Goal: Task Accomplishment & Management: Manage account settings

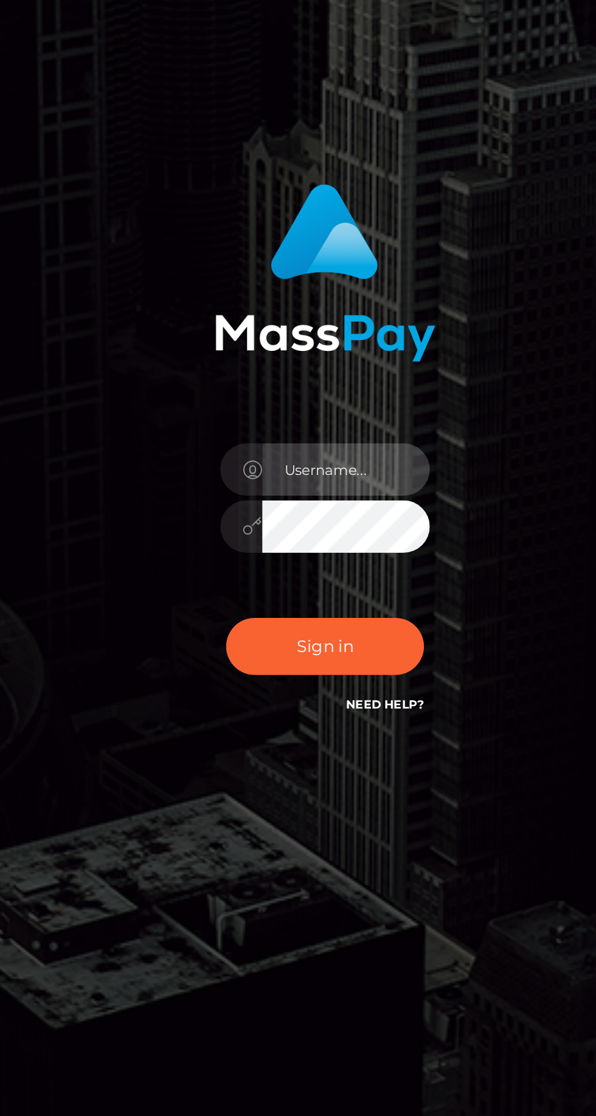
click at [312, 575] on input "text" at bounding box center [309, 561] width 88 height 27
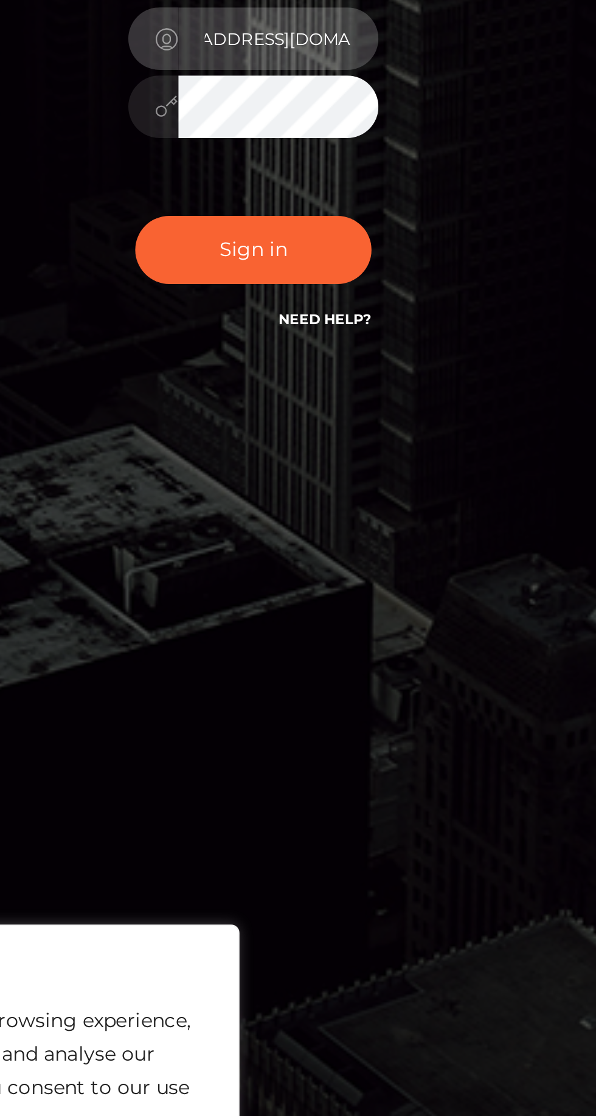
scroll to position [0, 41]
type input "[EMAIL_ADDRESS][DOMAIN_NAME]"
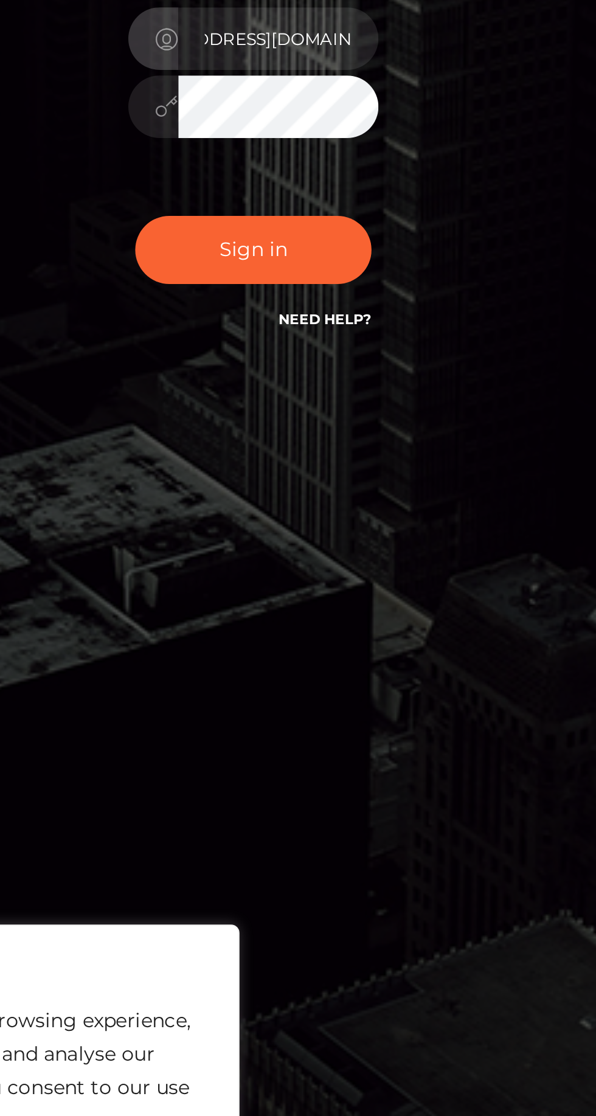
scroll to position [0, 0]
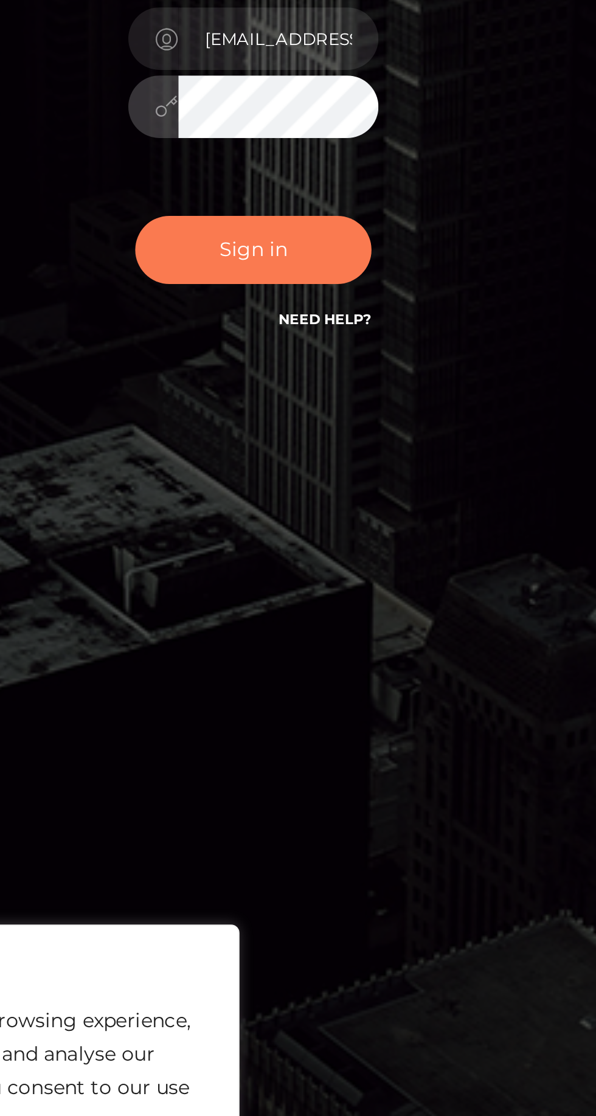
click at [316, 669] on button "Sign in" at bounding box center [297, 654] width 103 height 30
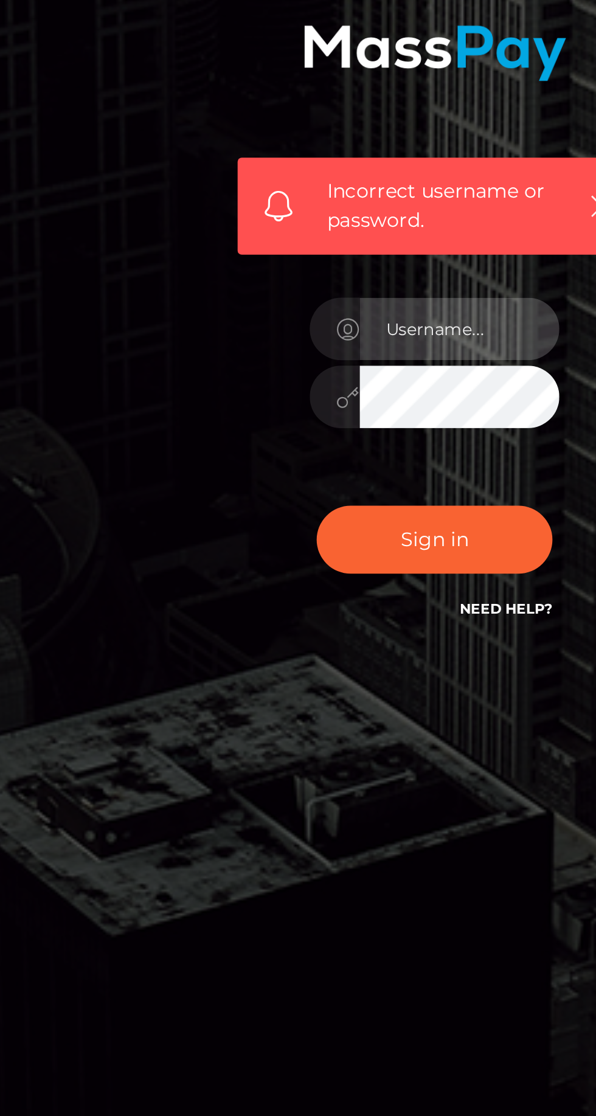
click at [310, 601] on input "text" at bounding box center [309, 587] width 88 height 27
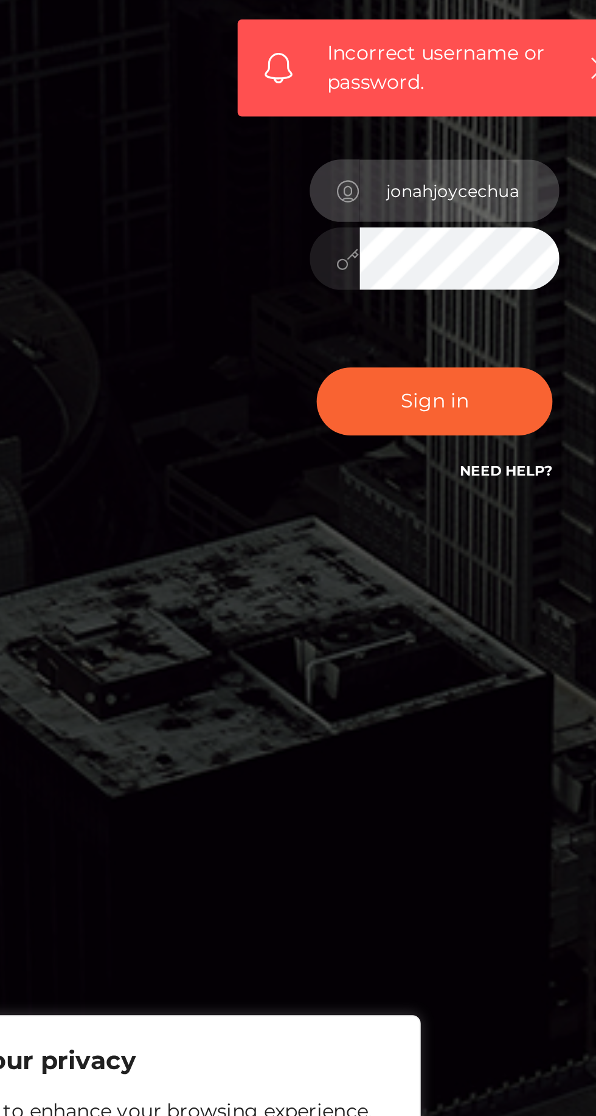
type input "jonahjoycechua"
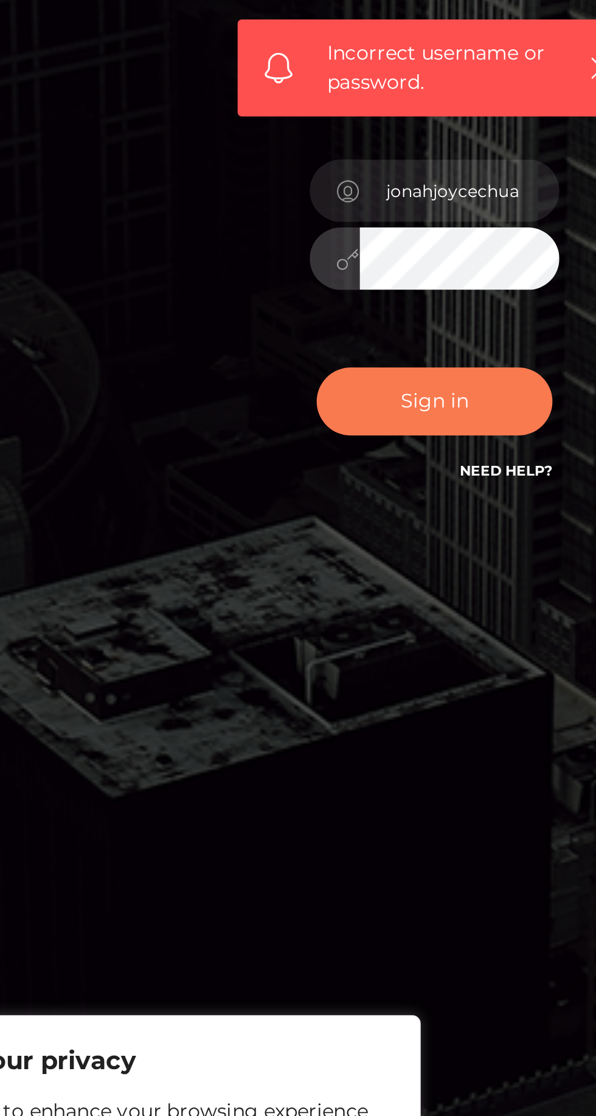
click at [309, 695] on button "Sign in" at bounding box center [297, 680] width 103 height 30
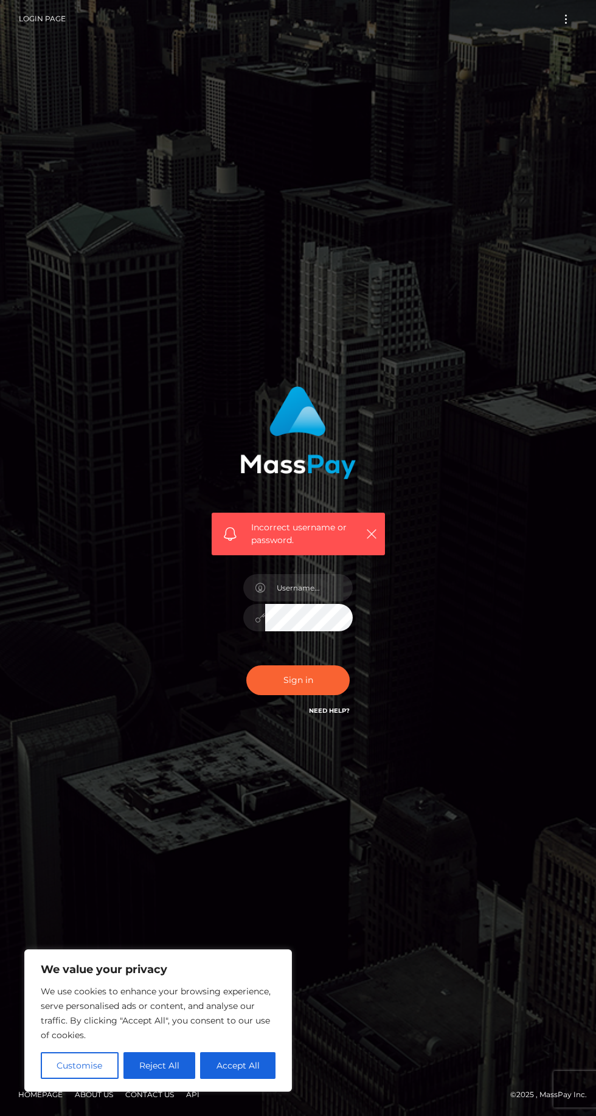
click at [233, 1066] on button "Accept All" at bounding box center [237, 1065] width 75 height 27
checkbox input "true"
